Goal: Complete application form

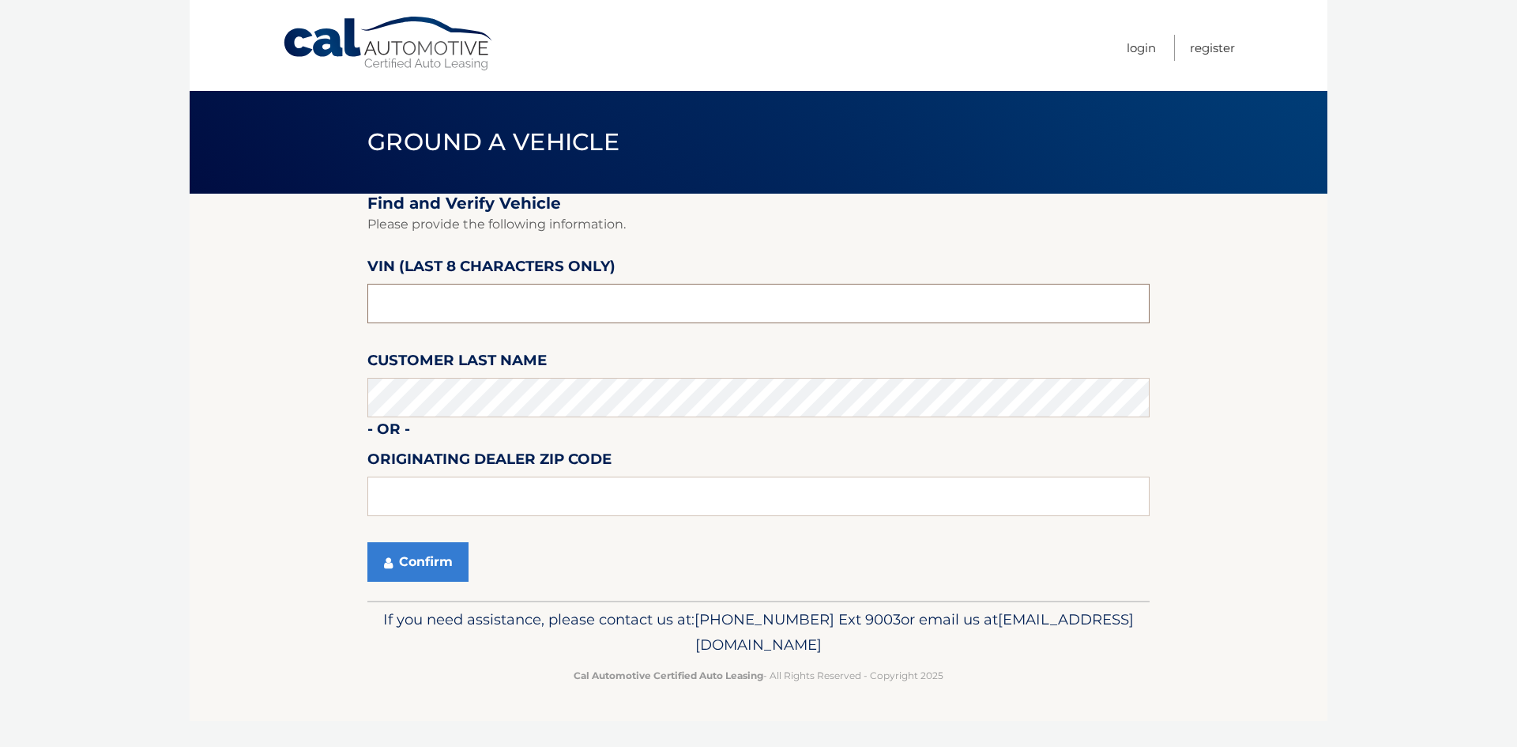
click at [429, 302] on input "text" at bounding box center [759, 304] width 782 height 40
click at [430, 489] on input "text" at bounding box center [759, 497] width 782 height 40
click at [410, 570] on button "Confirm" at bounding box center [418, 562] width 101 height 40
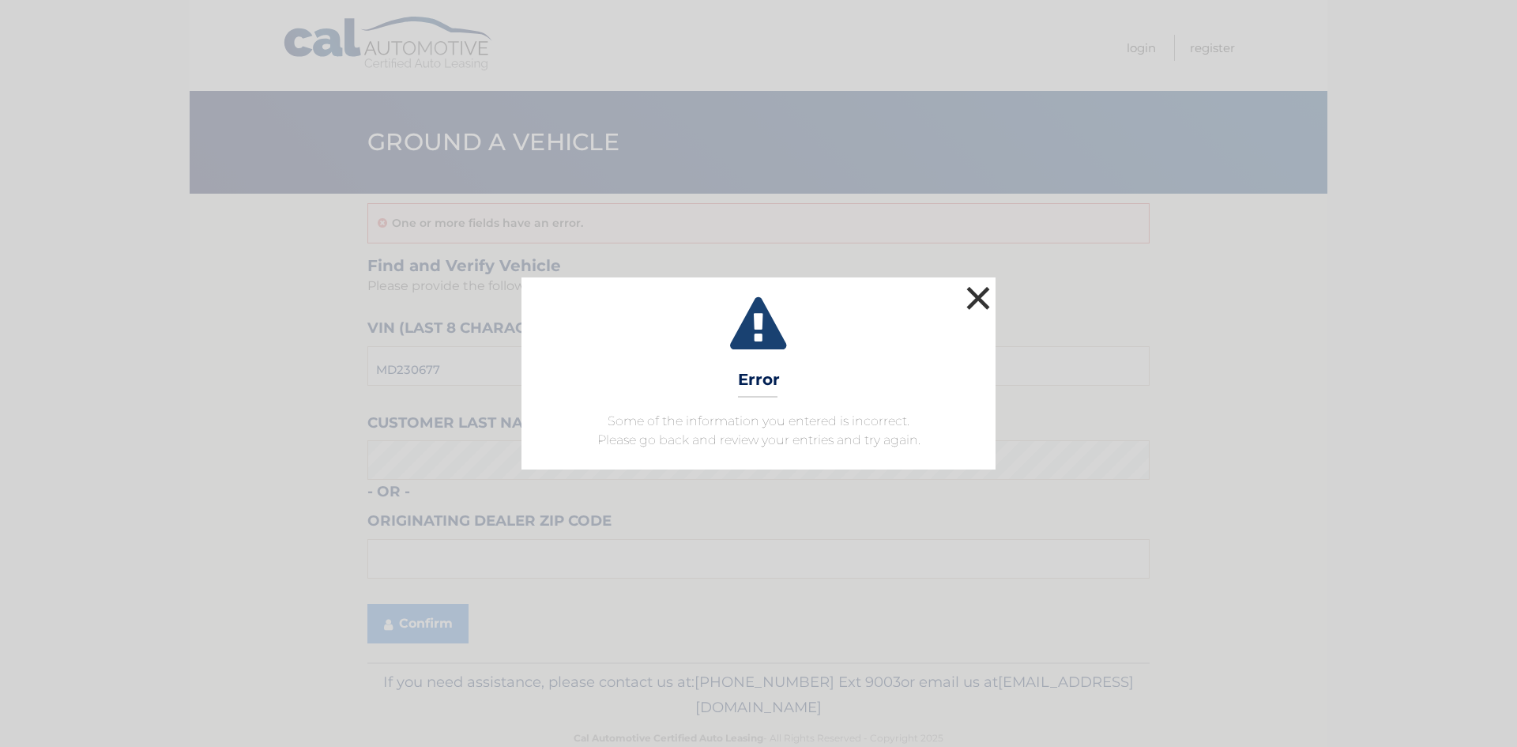
click at [984, 292] on button "×" at bounding box center [979, 298] width 32 height 32
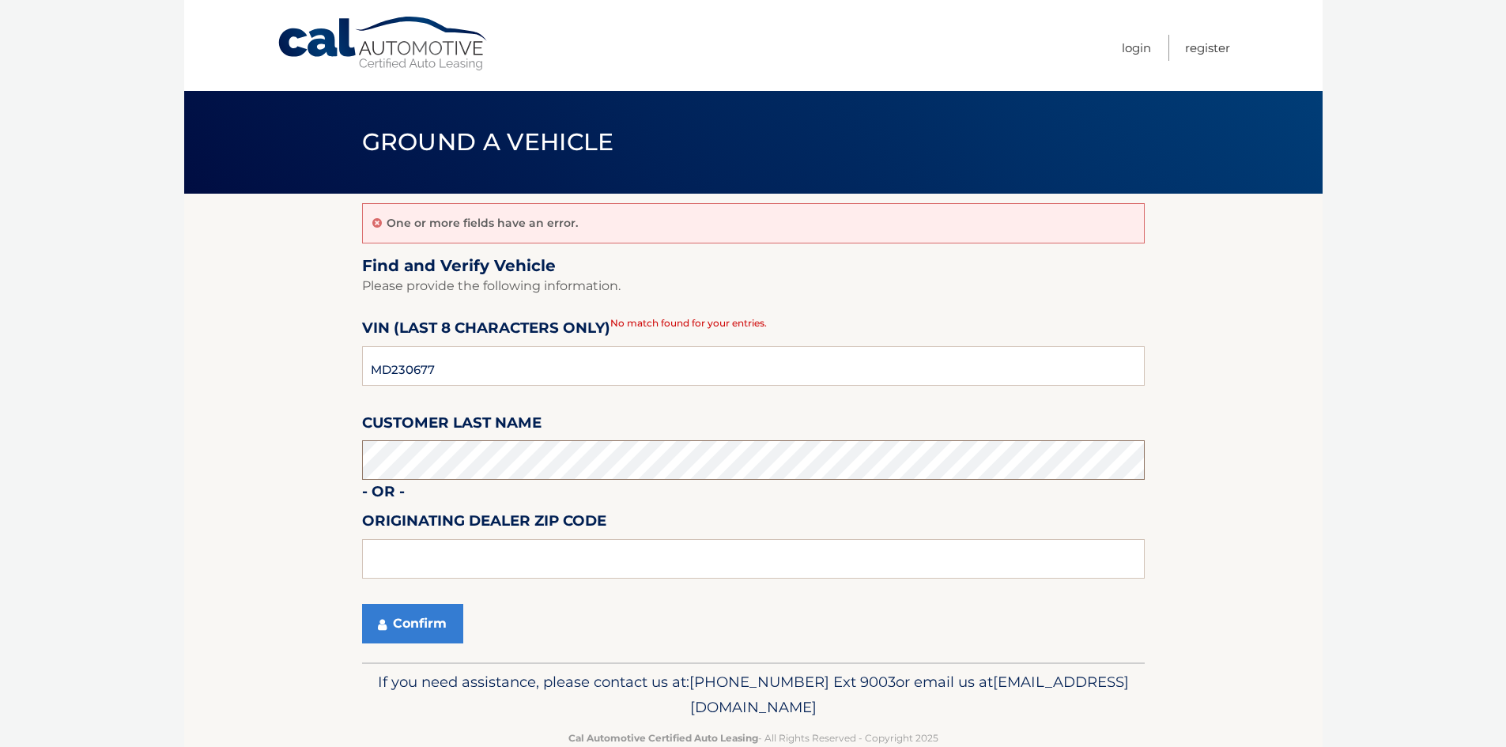
click at [303, 457] on section "One or more fields have an error. Find and Verify Vehicle Please provide the fo…" at bounding box center [753, 428] width 1138 height 469
click at [423, 561] on input "text" at bounding box center [753, 559] width 782 height 40
type input "08701"
click at [409, 622] on button "Confirm" at bounding box center [412, 624] width 101 height 40
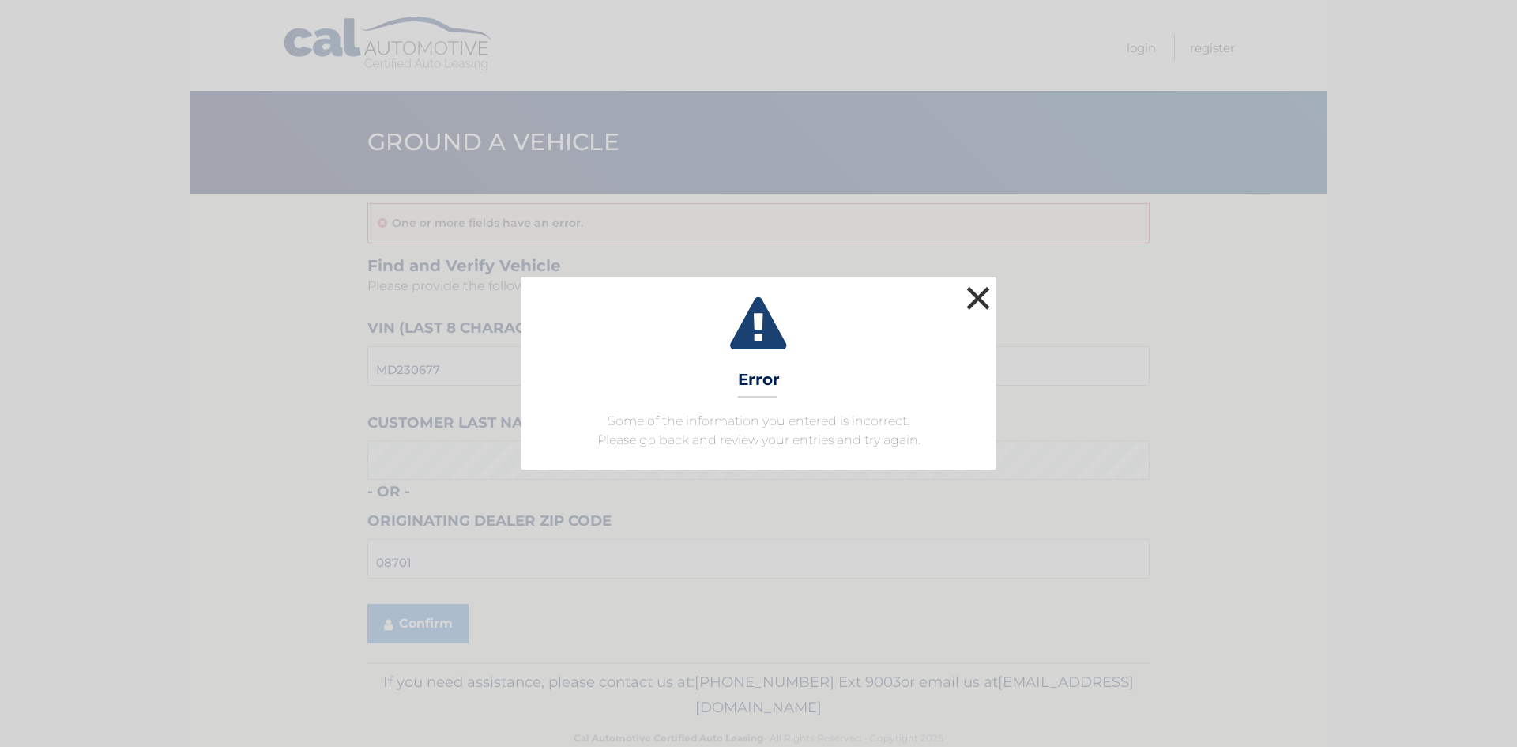
click at [986, 292] on button "×" at bounding box center [979, 298] width 32 height 32
